Goal: Navigation & Orientation: Find specific page/section

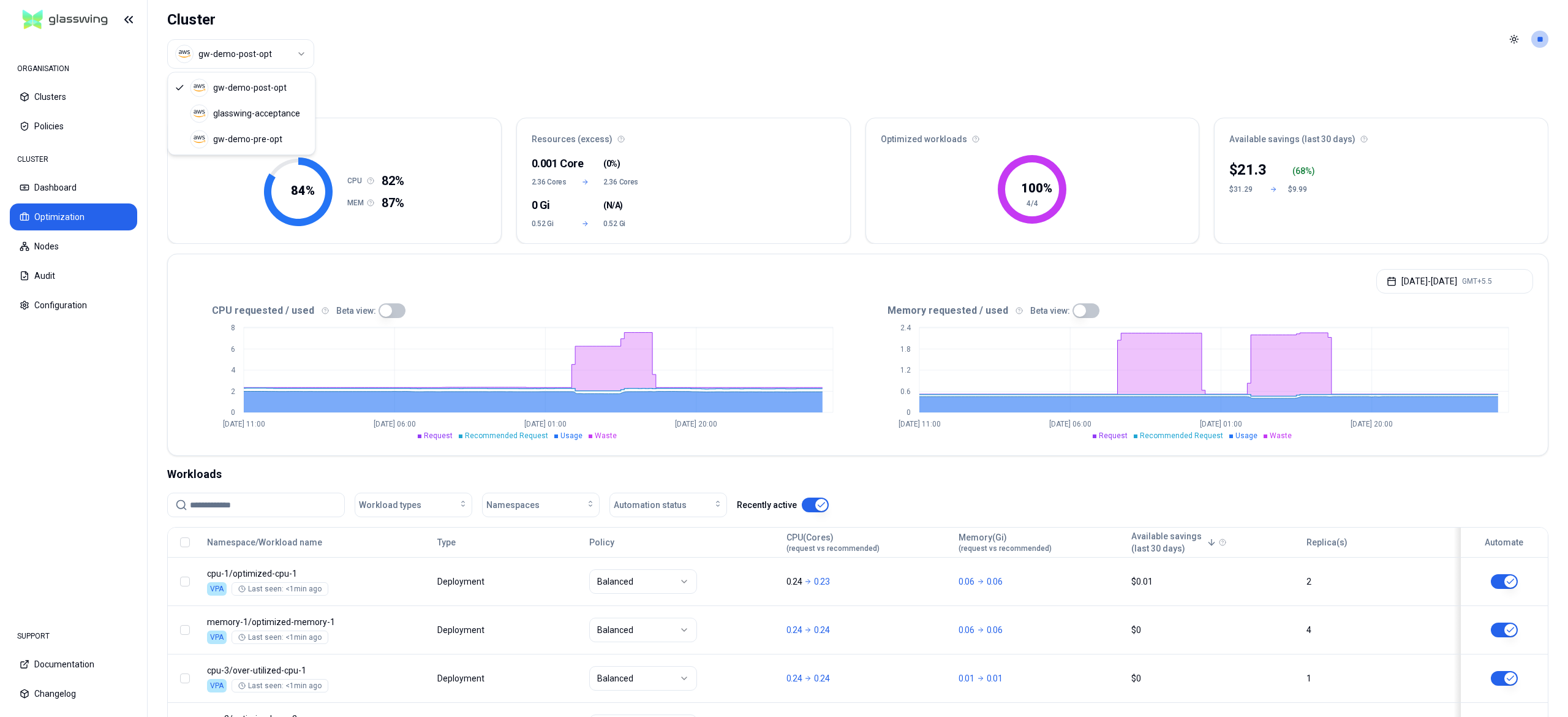
click at [257, 55] on html "ORGANISATION Clusters Policies CLUSTER Dashboard Optimization Nodes Audit Confi…" at bounding box center [784, 358] width 1568 height 717
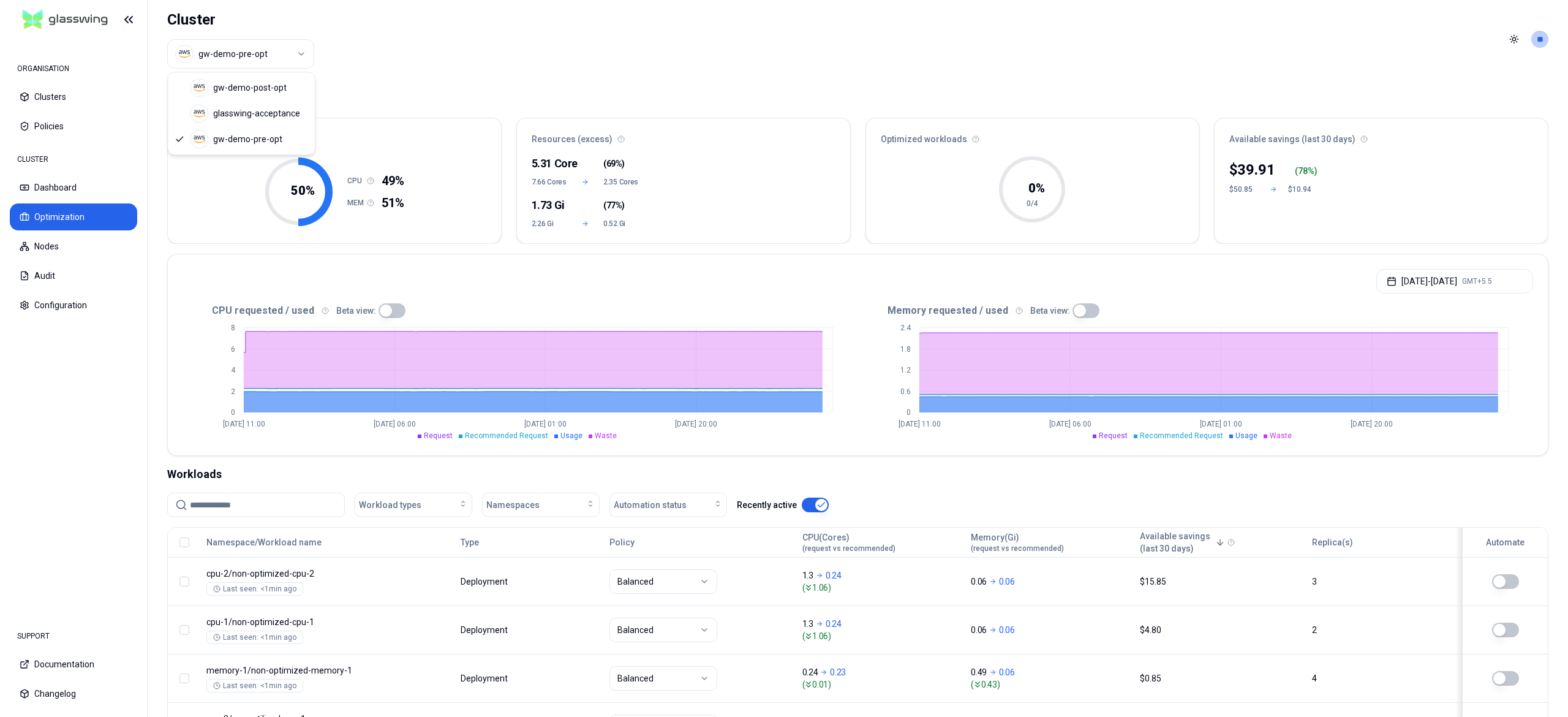
click at [285, 51] on html "ORGANISATION Clusters Policies CLUSTER Dashboard Optimization Nodes Audit Confi…" at bounding box center [784, 358] width 1568 height 717
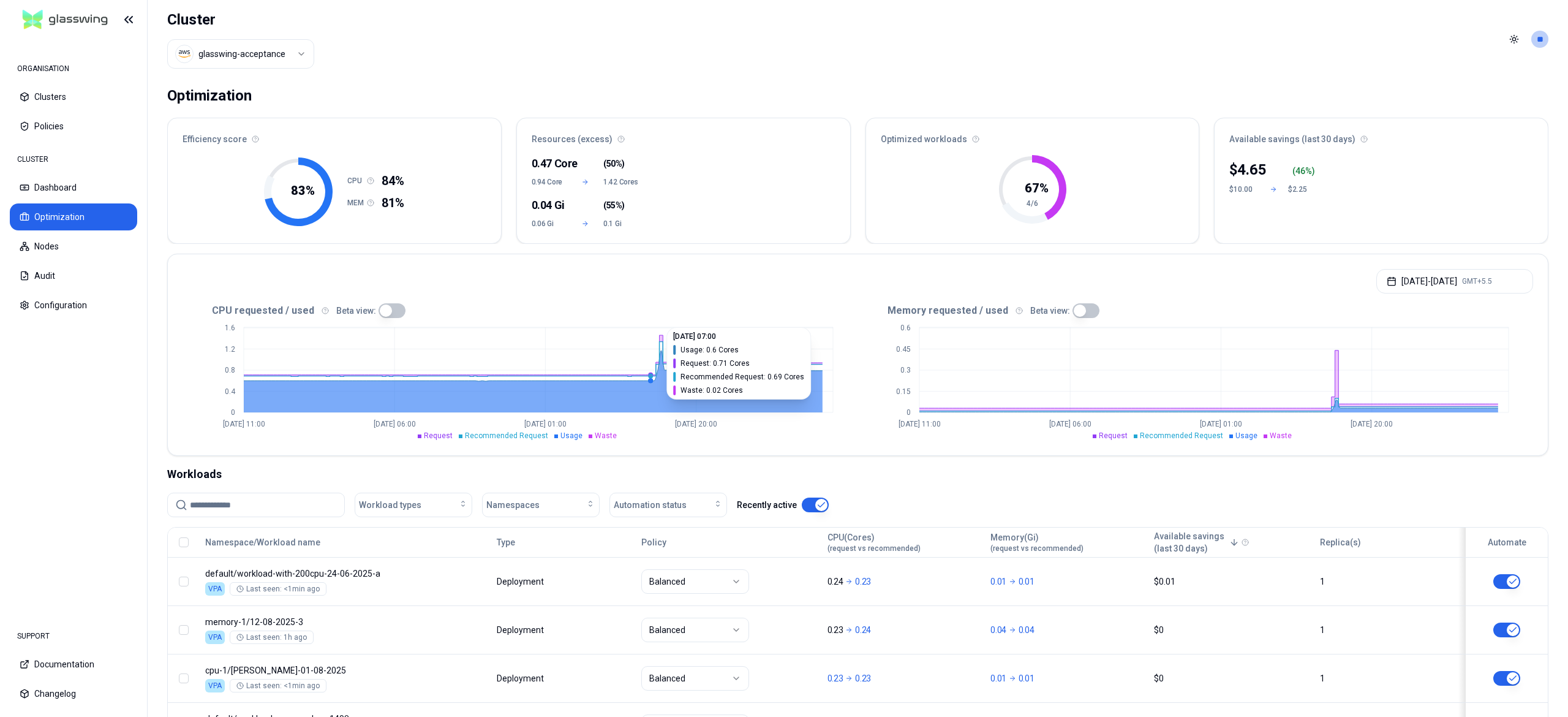
scroll to position [201, 0]
